Goal: Task Accomplishment & Management: Manage account settings

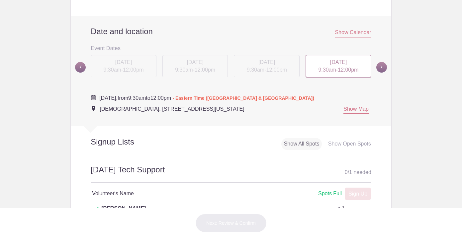
scroll to position [212, 0]
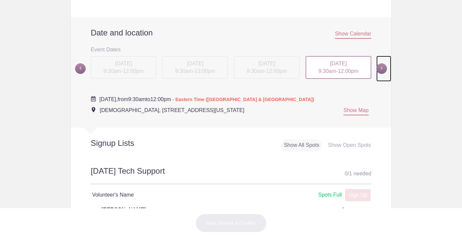
click at [382, 72] on span at bounding box center [381, 68] width 11 height 11
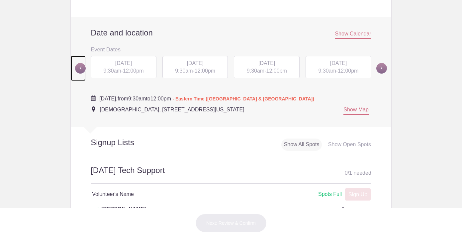
click at [79, 75] on link at bounding box center [78, 69] width 15 height 26
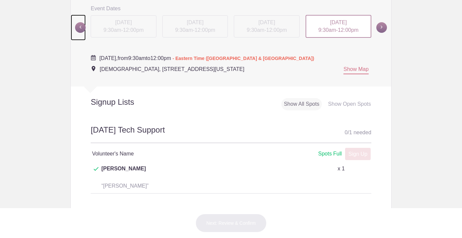
scroll to position [235, 0]
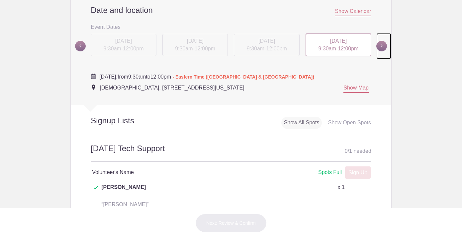
click at [380, 46] on span at bounding box center [381, 46] width 11 height 11
click at [124, 46] on div "[DATE] 9:30am - 12:00pm" at bounding box center [124, 45] width 66 height 23
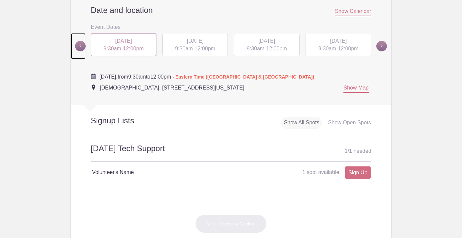
click at [76, 47] on span at bounding box center [80, 46] width 11 height 11
click at [323, 50] on span "9:30am" at bounding box center [327, 49] width 18 height 6
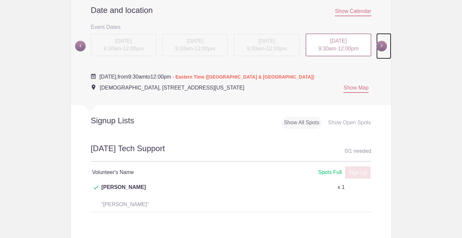
click at [382, 48] on span at bounding box center [381, 46] width 11 height 11
click at [132, 47] on span "12:00pm" at bounding box center [133, 49] width 21 height 6
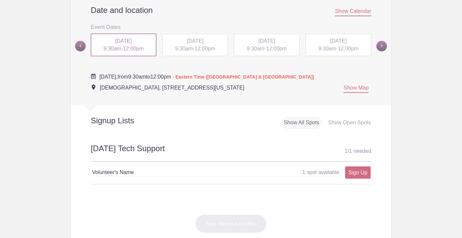
click at [170, 50] on div "[DATE] 9:30am - 12:00pm" at bounding box center [195, 45] width 66 height 23
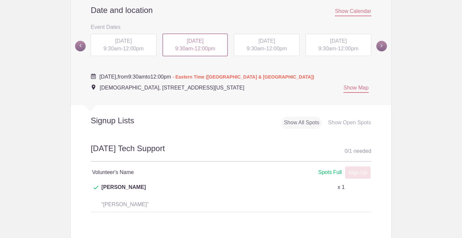
click at [246, 52] on div "[DATE] 9:30am - 12:00pm" at bounding box center [267, 45] width 66 height 23
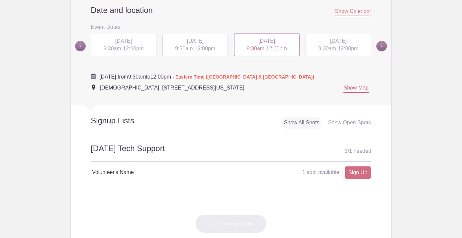
click at [328, 49] on span "9:30am" at bounding box center [327, 49] width 18 height 6
click at [377, 50] on span at bounding box center [381, 46] width 11 height 11
click at [128, 46] on span "12:00pm" at bounding box center [133, 49] width 21 height 6
click at [187, 44] on span "[DATE]" at bounding box center [195, 41] width 17 height 6
click at [80, 46] on span at bounding box center [80, 46] width 11 height 11
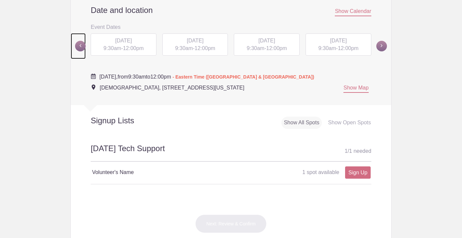
click at [80, 46] on span at bounding box center [80, 46] width 11 height 11
click at [132, 49] on span "12:00pm" at bounding box center [133, 49] width 21 height 6
